Goal: Find specific page/section: Locate a particular part of the current website

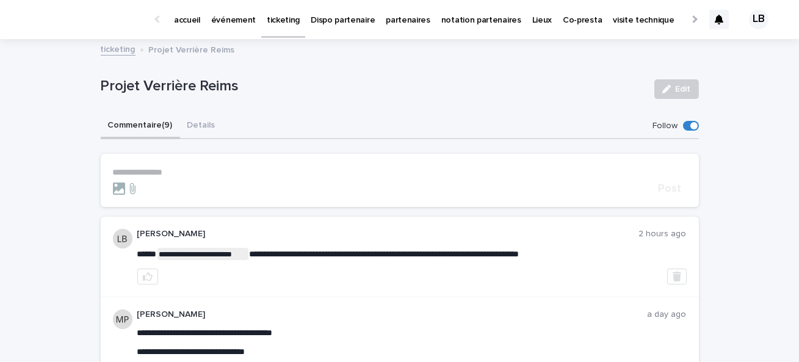
click at [237, 19] on p "événement" at bounding box center [233, 13] width 45 height 26
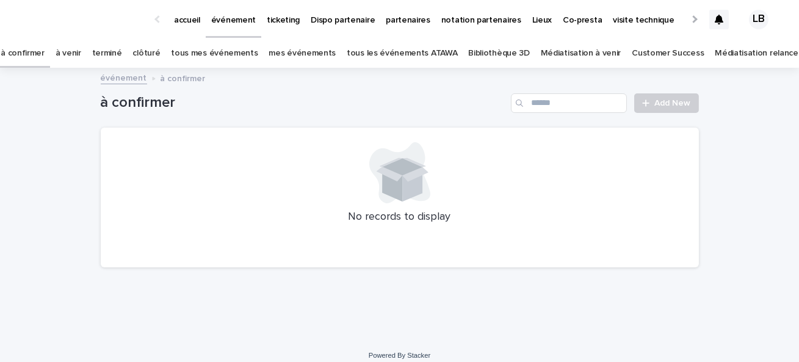
click at [402, 56] on link "tous les événements ATAWA" at bounding box center [402, 53] width 110 height 29
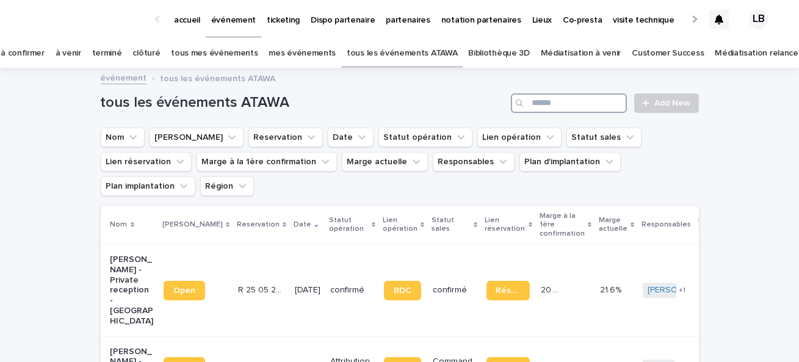
click at [547, 101] on input "Search" at bounding box center [569, 103] width 116 height 20
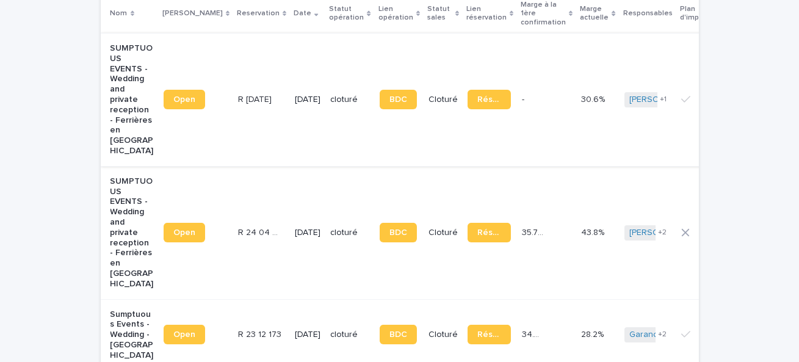
scroll to position [217, 0]
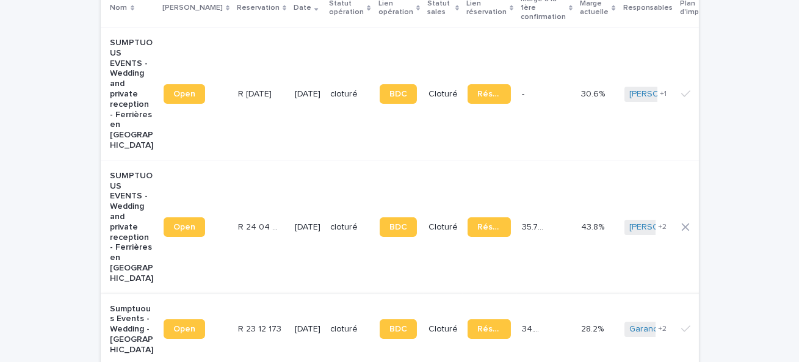
type input "*****"
click at [124, 304] on p "Sumptuous Events - Wedding - [GEOGRAPHIC_DATA]" at bounding box center [131, 329] width 43 height 51
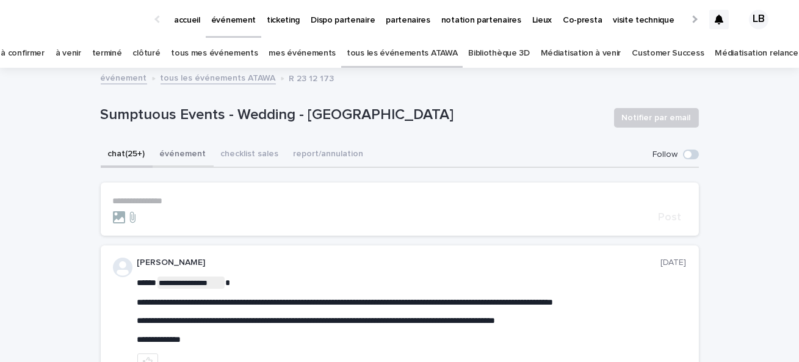
click at [166, 151] on button "événement" at bounding box center [183, 155] width 61 height 26
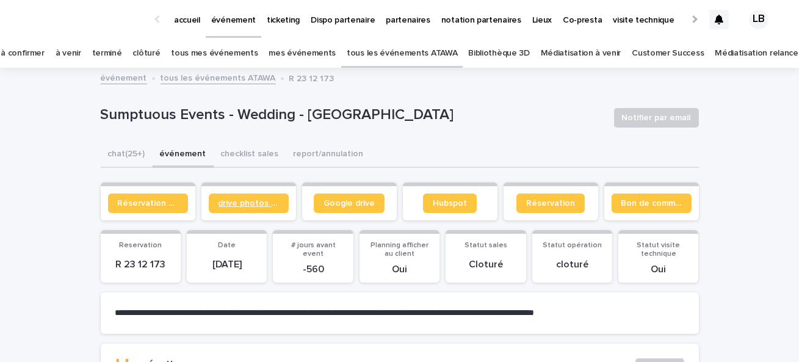
click at [266, 204] on span "drive photos coordinateur" at bounding box center [248, 203] width 60 height 9
